Goal: Task Accomplishment & Management: Use online tool/utility

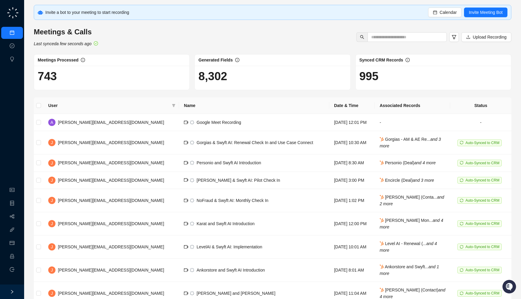
drag, startPoint x: 388, startPoint y: 77, endPoint x: 385, endPoint y: 81, distance: 4.9
click at [385, 81] on h1 "995" at bounding box center [433, 76] width 148 height 14
drag, startPoint x: 106, startPoint y: 49, endPoint x: 170, endPoint y: 43, distance: 63.9
click at [170, 43] on div "Invite a bot to your meeting to start recording Calendar Invite Meeting Bot Mee…" at bounding box center [273, 173] width 478 height 337
click at [445, 12] on span "Calendar" at bounding box center [448, 12] width 17 height 7
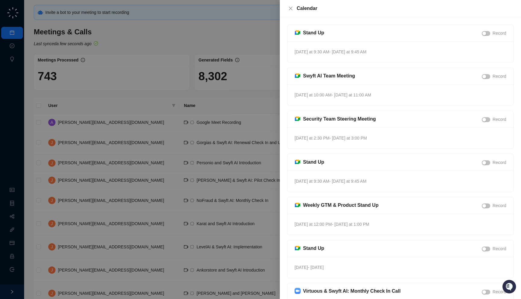
click at [160, 79] on div at bounding box center [260, 149] width 521 height 299
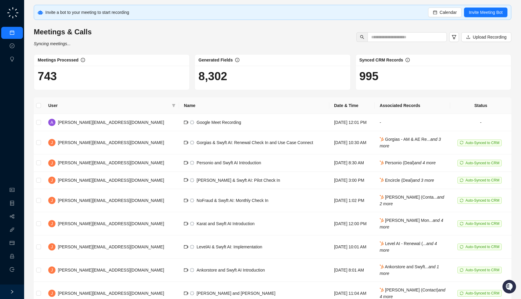
drag, startPoint x: 251, startPoint y: 85, endPoint x: 265, endPoint y: 80, distance: 15.6
click at [265, 80] on div "8,302" at bounding box center [272, 78] width 155 height 24
click at [168, 72] on h1 "743" at bounding box center [112, 76] width 148 height 14
click at [17, 215] on link "Workflows" at bounding box center [26, 216] width 19 height 5
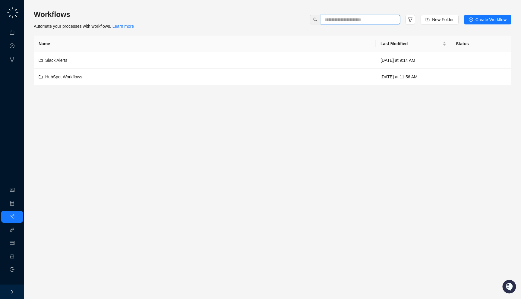
click at [361, 17] on input "text" at bounding box center [358, 19] width 67 height 7
type input "*"
click at [17, 256] on link "Employee" at bounding box center [26, 256] width 19 height 5
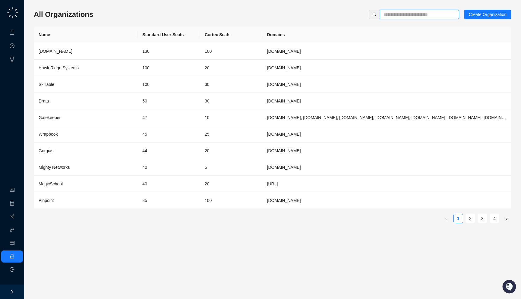
click at [408, 14] on input "text" at bounding box center [417, 14] width 67 height 7
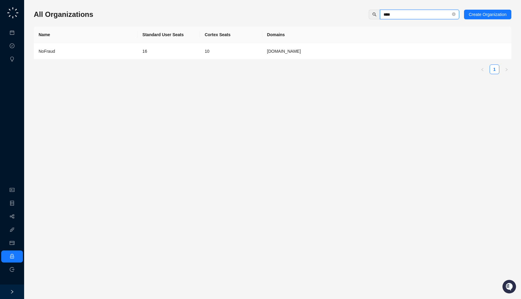
type input "****"
click at [223, 50] on td "10" at bounding box center [231, 51] width 62 height 17
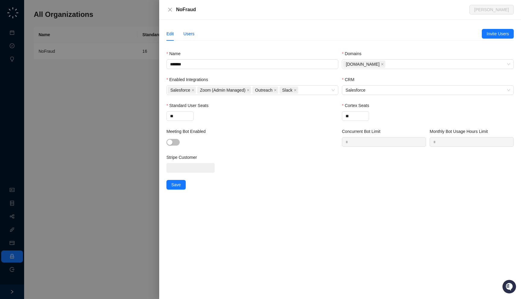
click at [189, 32] on div "Users" at bounding box center [188, 33] width 11 height 7
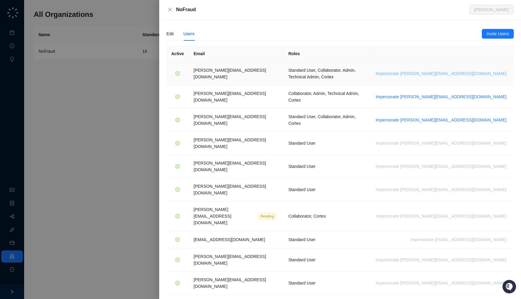
click at [491, 70] on span "Impersonate [PERSON_NAME][EMAIL_ADDRESS][DOMAIN_NAME]" at bounding box center [441, 73] width 131 height 7
